Goal: Information Seeking & Learning: Learn about a topic

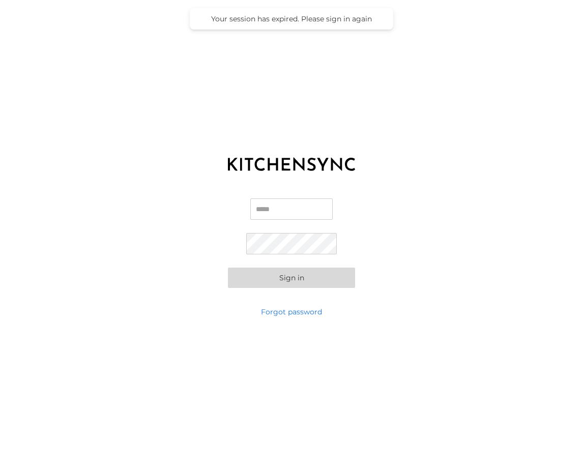
type input "**********"
click at [291, 276] on button "Sign in" at bounding box center [291, 278] width 127 height 20
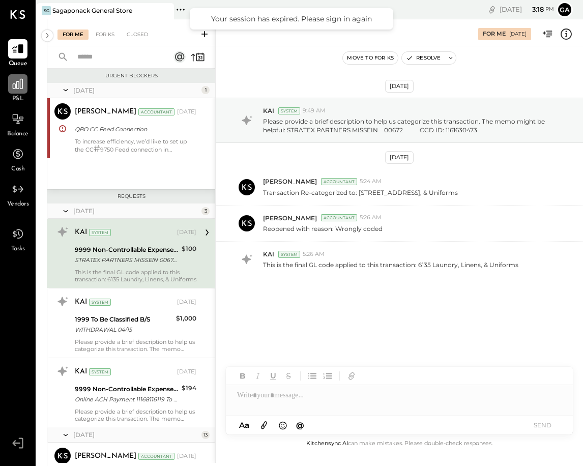
click at [15, 86] on icon at bounding box center [18, 84] width 10 height 10
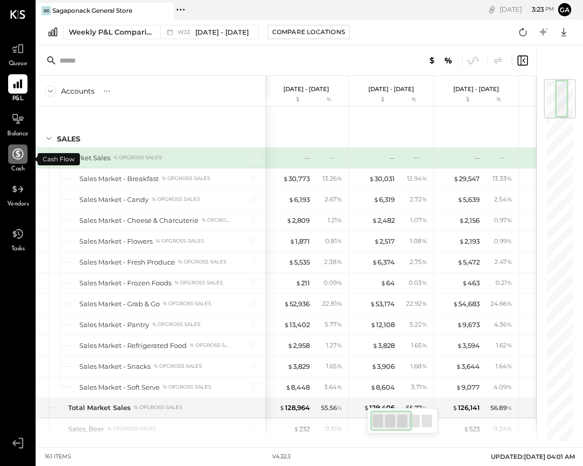
click at [16, 149] on icon at bounding box center [18, 154] width 11 height 11
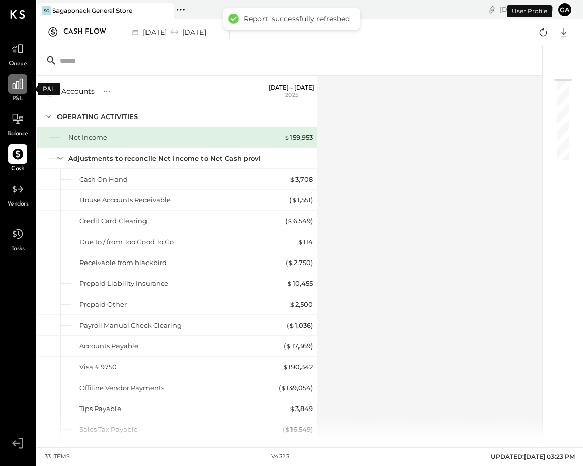
click at [16, 81] on icon at bounding box center [17, 83] width 13 height 13
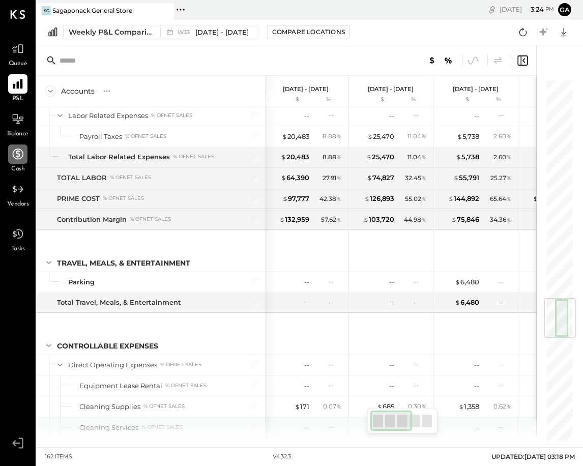
scroll to position [1861, 0]
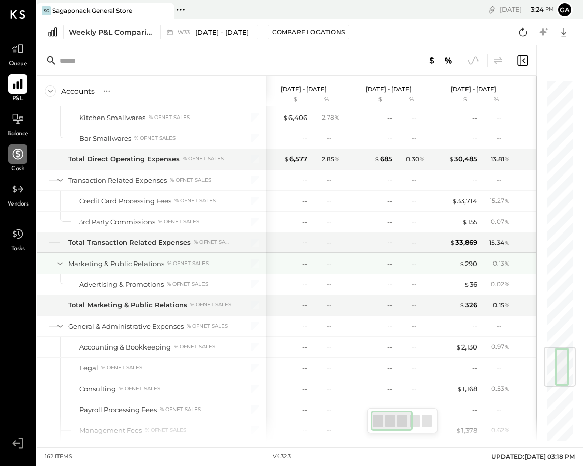
click at [183, 271] on div "Marketing & Public Relations % of NET SALES" at bounding box center [151, 264] width 229 height 20
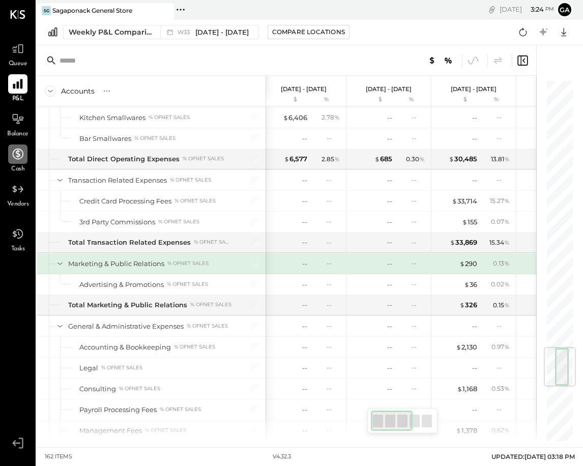
click at [183, 271] on div "Marketing & Public Relations % of NET SALES" at bounding box center [151, 264] width 229 height 20
